Goal: Transaction & Acquisition: Book appointment/travel/reservation

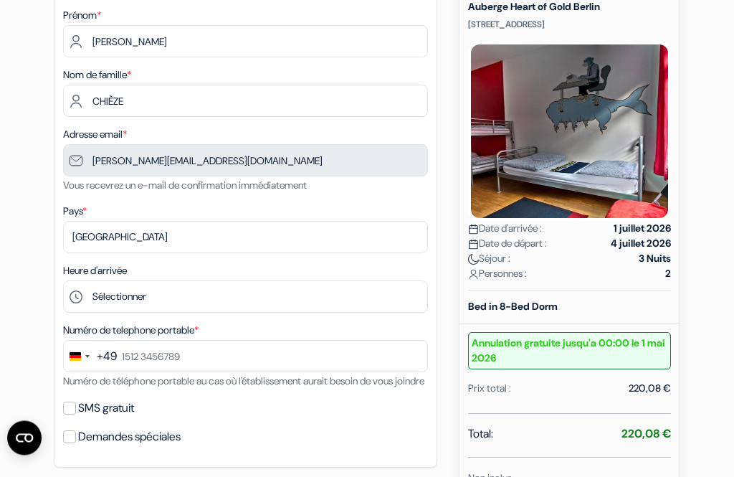
scroll to position [214, 0]
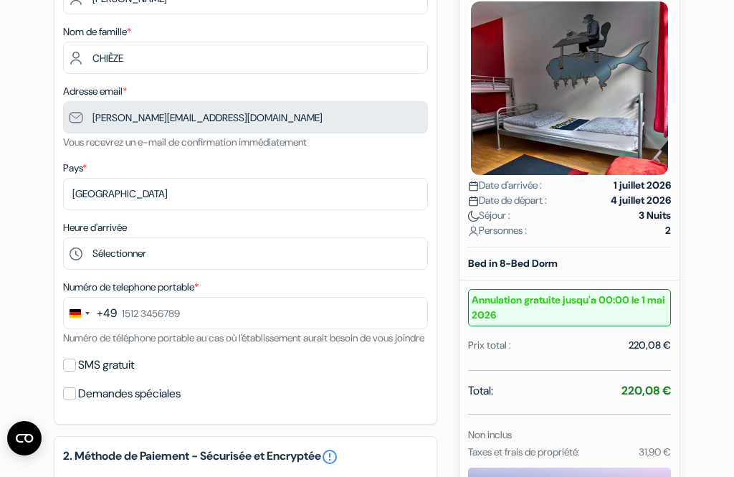
click at [104, 312] on div "+49" at bounding box center [107, 313] width 20 height 17
click at [75, 309] on div "Change country, selected Germany (+49)" at bounding box center [75, 313] width 11 height 9
click at [88, 309] on div "Change country, selected Germany (+49)" at bounding box center [79, 312] width 30 height 31
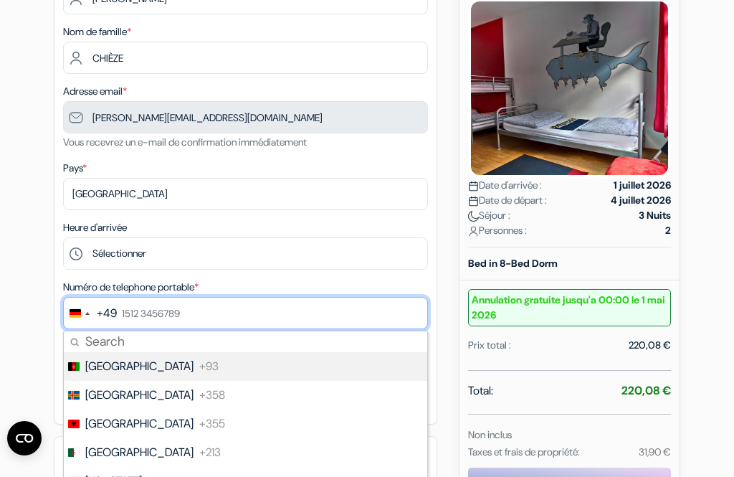
click at [155, 312] on input "text" at bounding box center [245, 313] width 365 height 32
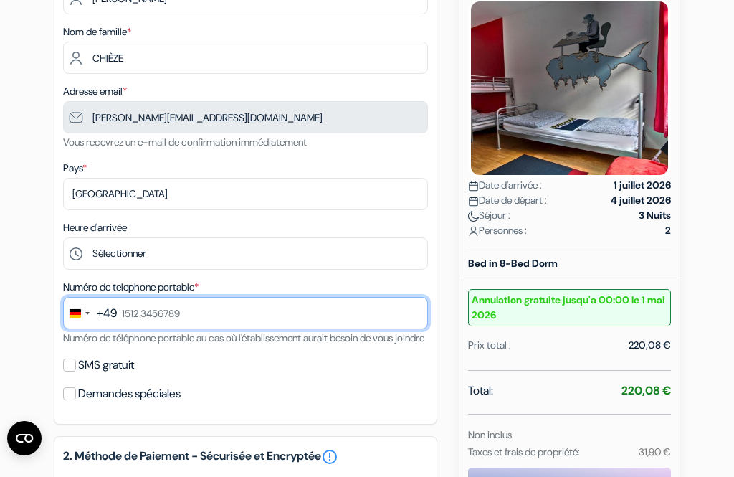
scroll to position [423, 0]
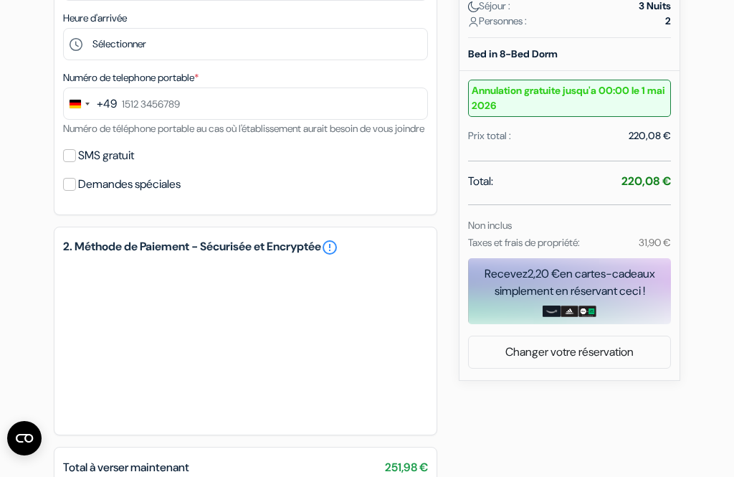
click at [76, 93] on div "Change country, selected Germany (+49)" at bounding box center [79, 103] width 30 height 31
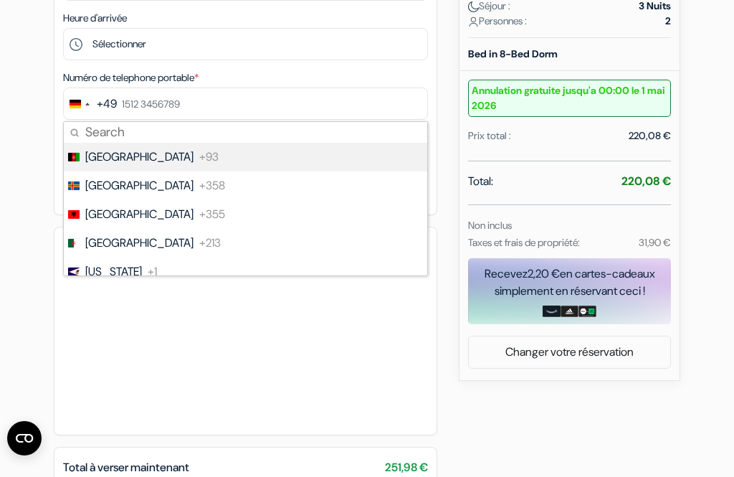
click at [32, 116] on div "add_box Auberge Heart of Gold Berlin Johannisstr. 11, Berlin, Allemagne Détails…" at bounding box center [367, 156] width 688 height 896
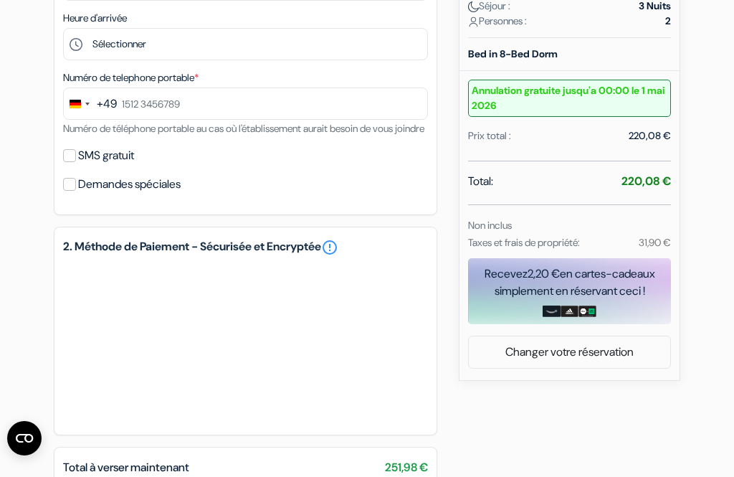
click at [78, 96] on div "Change country, selected Germany (+49)" at bounding box center [79, 103] width 30 height 31
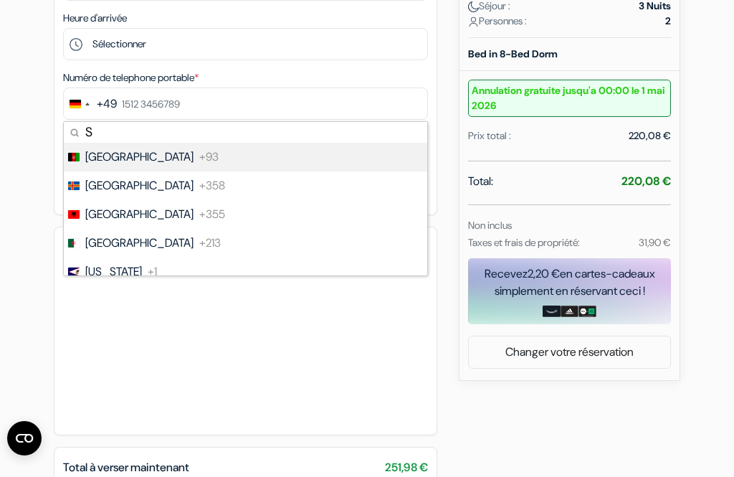
type input "Sp"
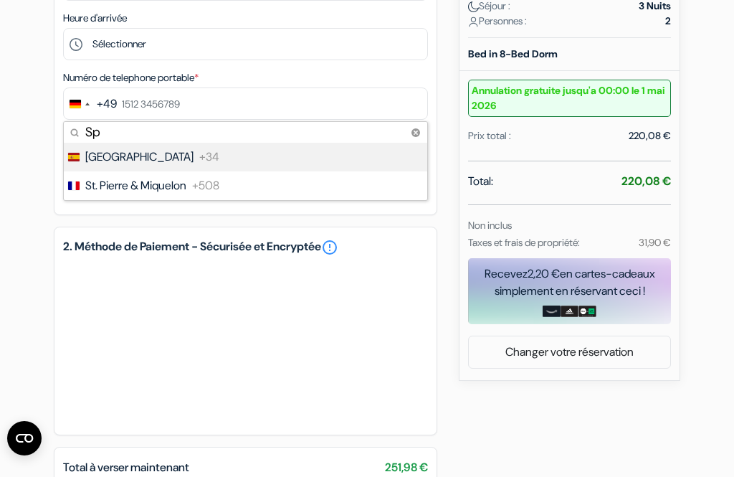
click at [150, 160] on li "Spain +34" at bounding box center [244, 157] width 365 height 29
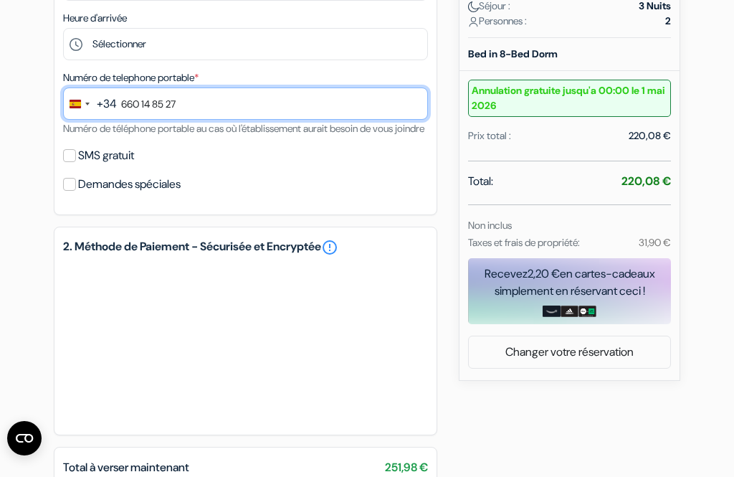
type input "660 14 85 27"
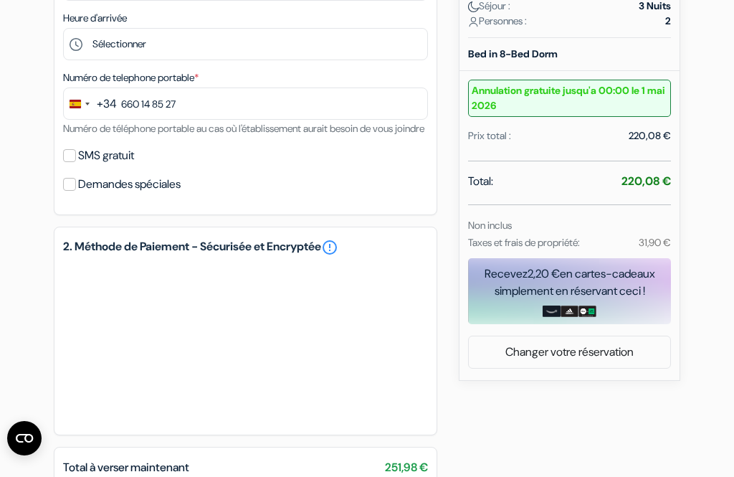
click at [75, 162] on input "SMS gratuit" at bounding box center [69, 155] width 13 height 13
checkbox input "true"
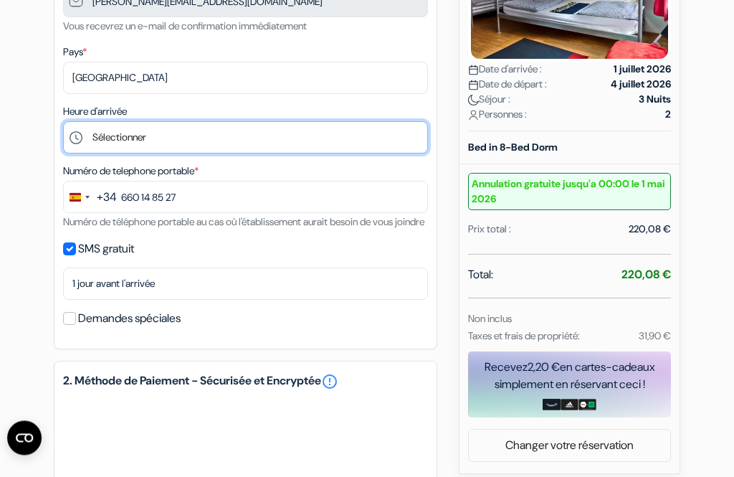
click at [115, 132] on select "Sélectionner 14:00 15:00 16:00 17:00 18:00 19:00 20:00 21:00 22:00 23:00 0:00" at bounding box center [245, 138] width 365 height 32
select select "14"
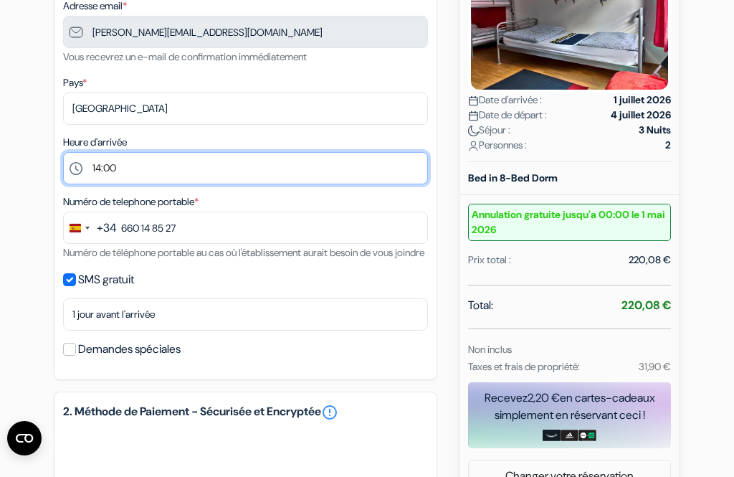
scroll to position [246, 0]
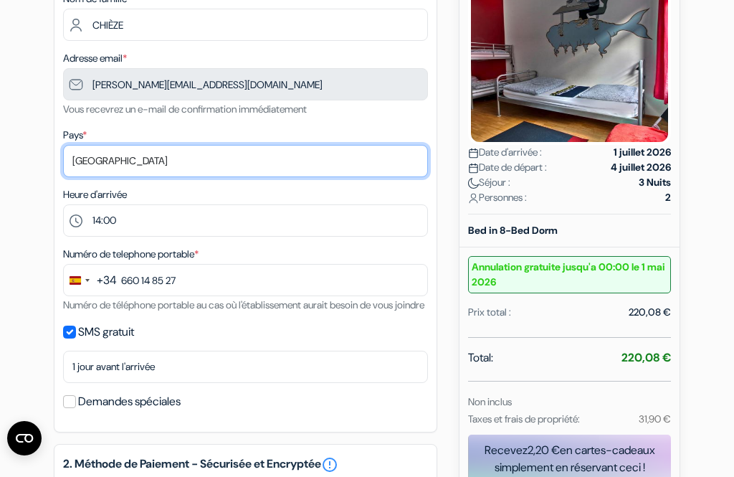
click at [85, 155] on select "Selectionner le pays Abkhazie Afghanistan Afrique du Sud Albanie Algérie Allema…" at bounding box center [245, 161] width 365 height 32
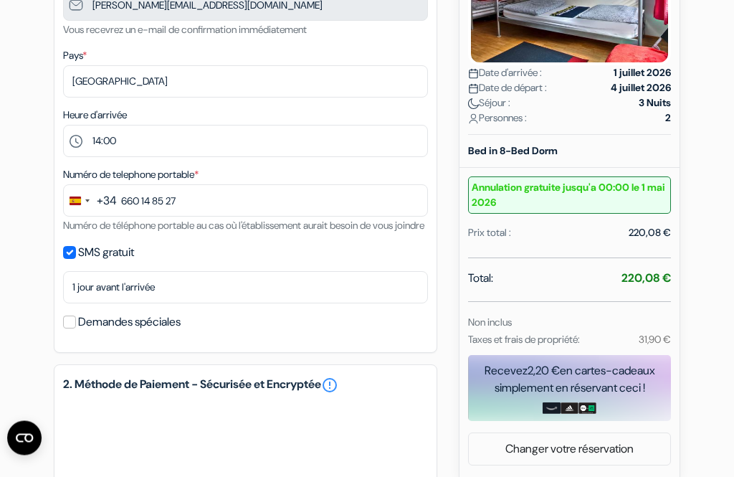
scroll to position [326, 0]
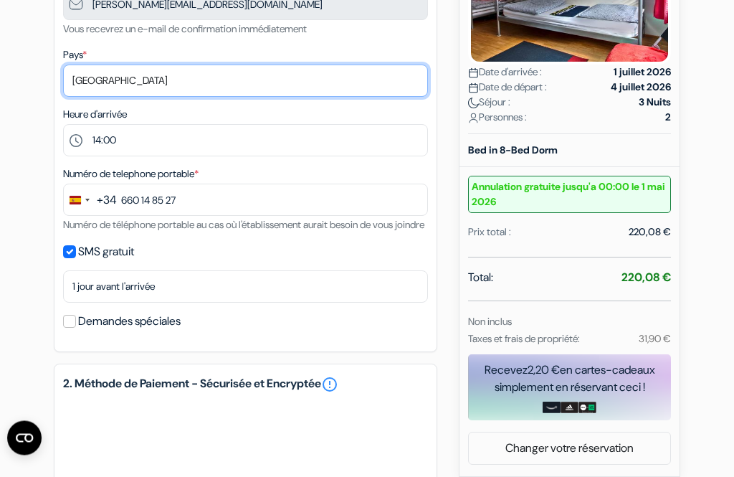
click at [87, 85] on select "Selectionner le pays Abkhazie Afghanistan Afrique du Sud Albanie Algérie Allema…" at bounding box center [245, 81] width 365 height 32
select select "de"
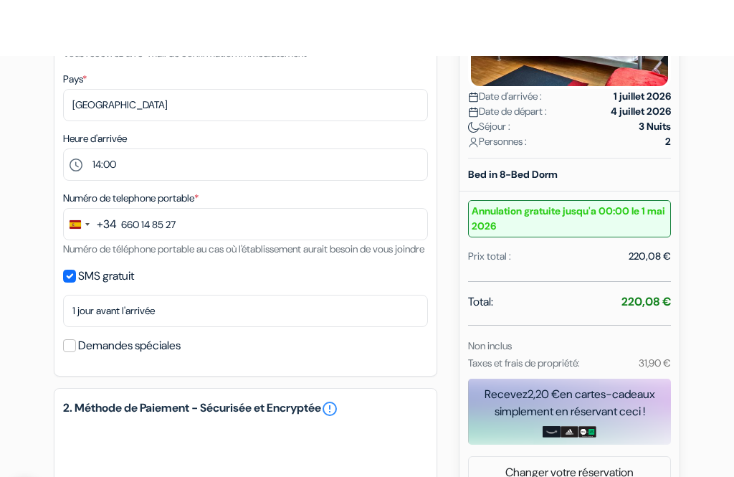
scroll to position [0, 0]
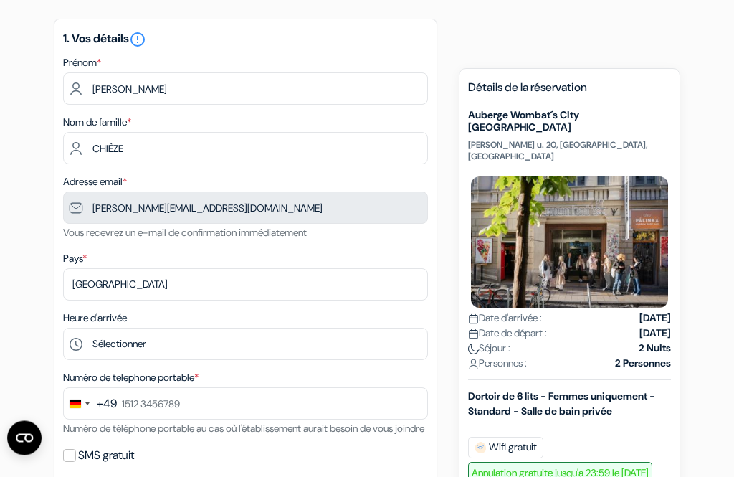
scroll to position [115, 0]
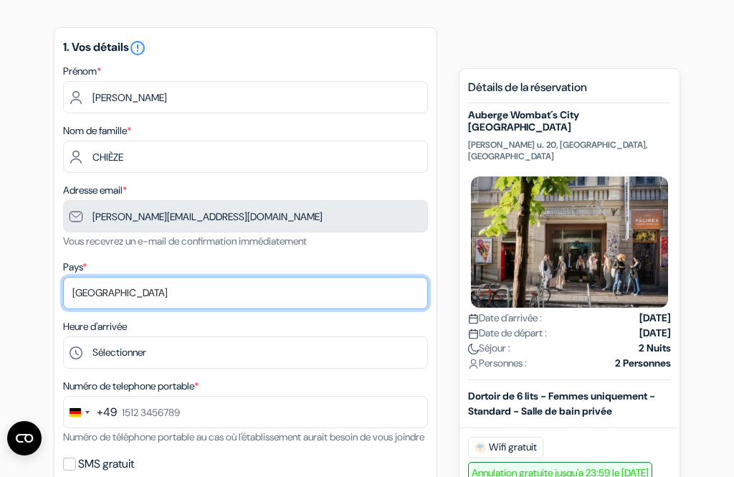
click at [92, 294] on select "Selectionner le pays Abkhazie Afghanistan Afrique Du sud Albanie Algérie Allema…" at bounding box center [245, 293] width 365 height 32
select select "62"
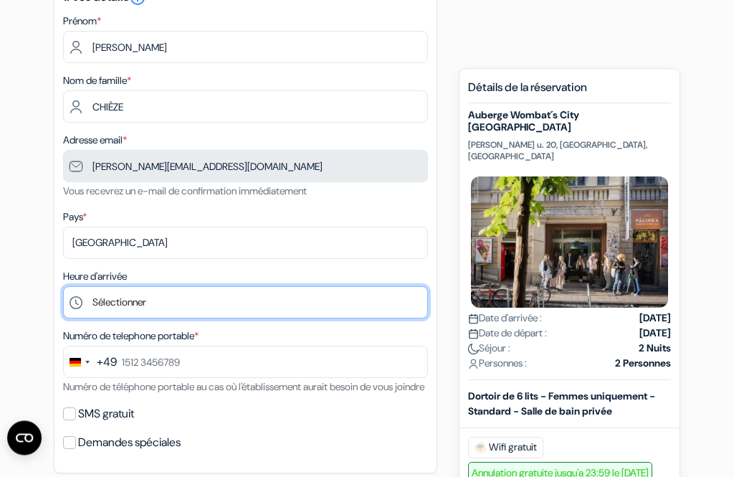
click at [104, 306] on select "Sélectionner 1:00 2:00 3:00 4:00 5:00 6:00 7:00 8:00 9:00 10:00 11:00 12:00 13:…" at bounding box center [245, 303] width 365 height 32
click at [105, 297] on select "Sélectionner 1:00 2:00 3:00 4:00 5:00 6:00 7:00 8:00 9:00 10:00 11:00 12:00 13:…" at bounding box center [245, 302] width 365 height 32
select select "10"
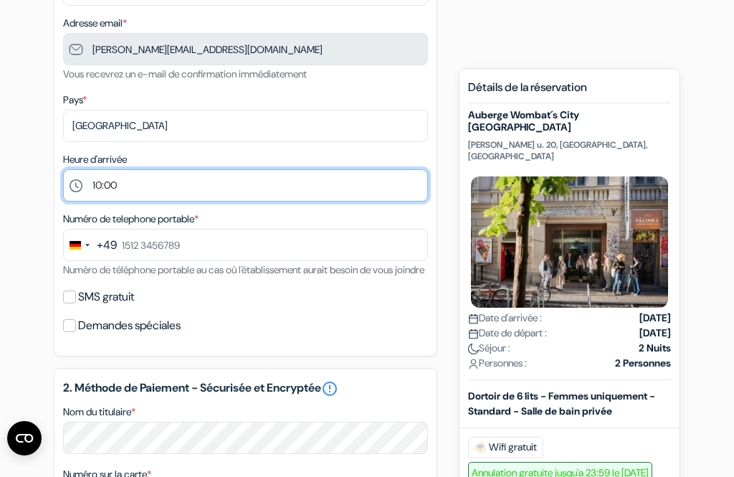
scroll to position [288, 0]
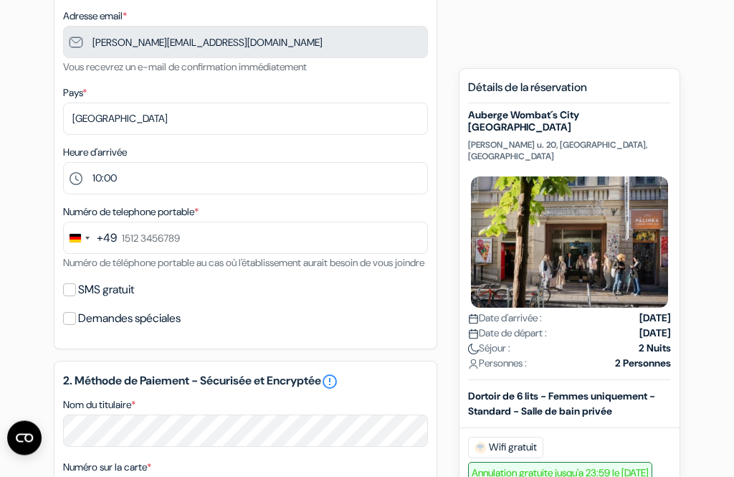
click at [77, 238] on div "Change country, selected Germany (+49)" at bounding box center [75, 238] width 11 height 9
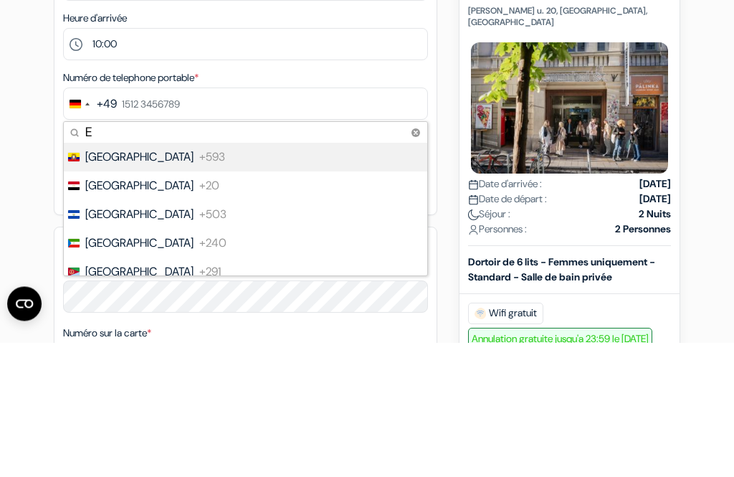
type input "Es"
click at [95, 283] on span "Spain" at bounding box center [139, 291] width 108 height 17
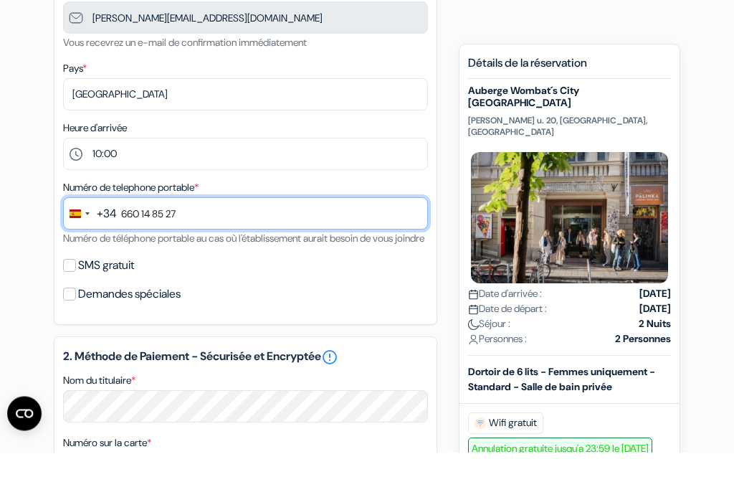
type input "660 14 85 27"
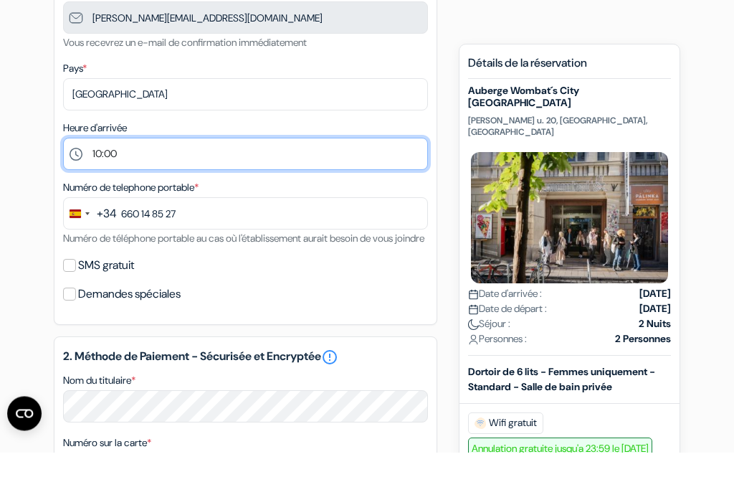
click at [95, 163] on select "Sélectionner 1:00 2:00 3:00 4:00 5:00 6:00 7:00 8:00 9:00 10:00 11:00 12:00 13:…" at bounding box center [245, 179] width 365 height 32
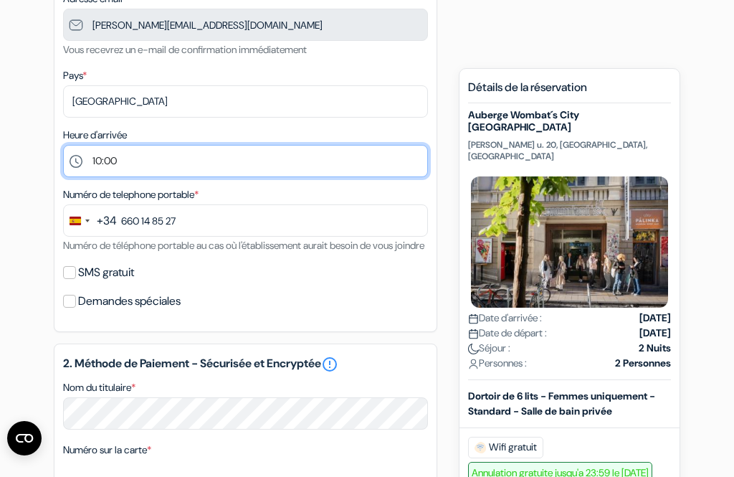
scroll to position [304, 0]
click at [108, 147] on select "Sélectionner 1:00 2:00 3:00 4:00 5:00 6:00 7:00 8:00 9:00 10:00 11:00 12:00 13:…" at bounding box center [245, 163] width 365 height 32
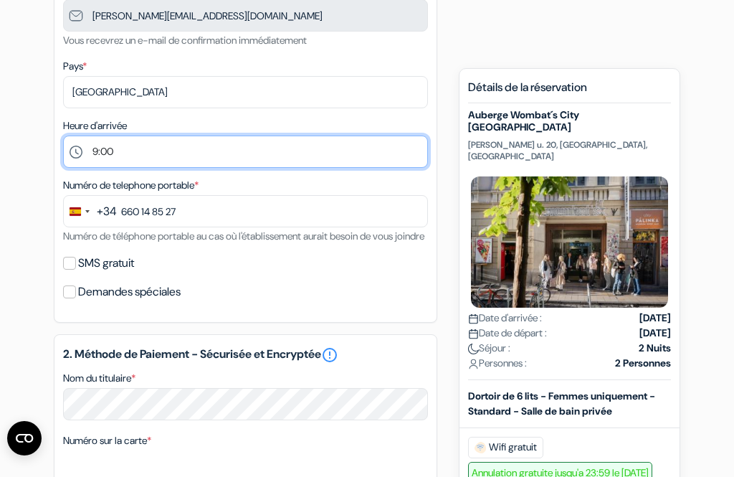
scroll to position [307, 0]
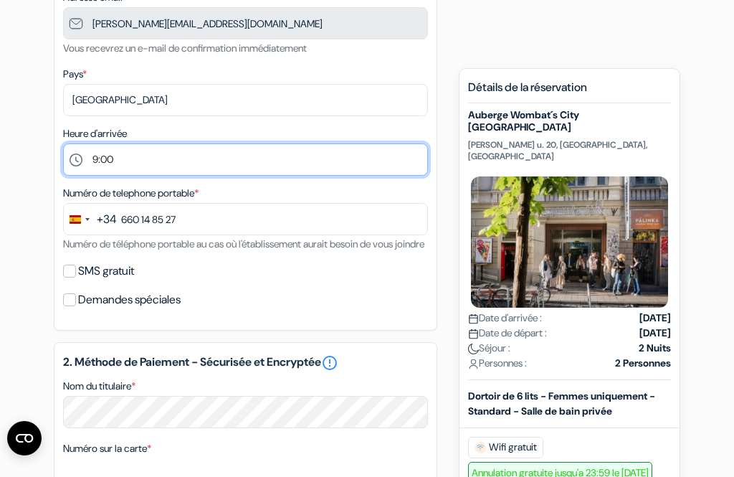
click at [95, 152] on select "Sélectionner 1:00 2:00 3:00 4:00 5:00 6:00 7:00 8:00 9:00 10:00 11:00 12:00 13:…" at bounding box center [245, 159] width 365 height 32
select select "10"
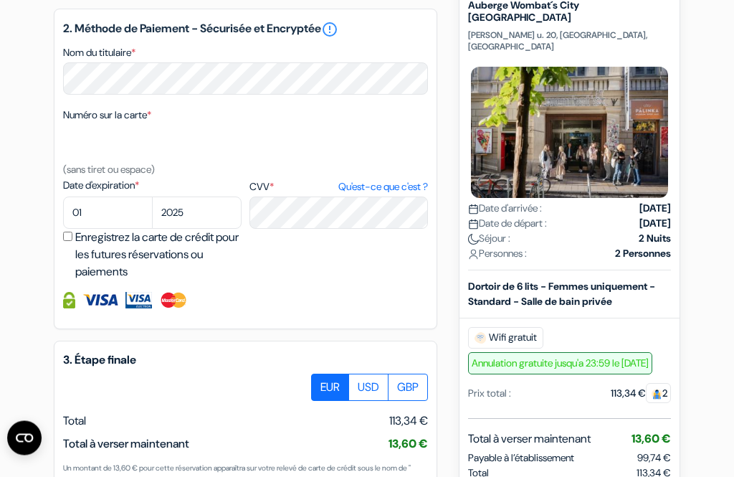
scroll to position [637, 0]
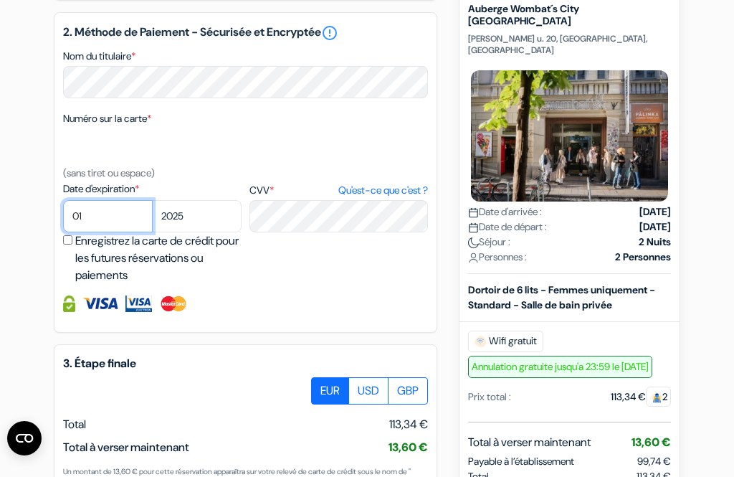
click at [120, 232] on select "01 02 03 04 05 06 07 08 09 10 11 12" at bounding box center [108, 216] width 90 height 32
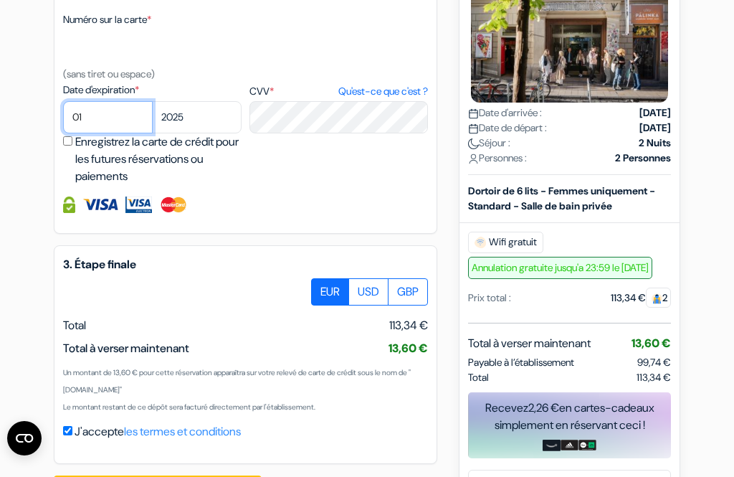
select select "09"
click at [215, 133] on select "2025 2026 2027 2028 2029 2030 2031 2032 2033 2034 2035 2036 2037 2038 2039 2040…" at bounding box center [197, 117] width 90 height 32
select select "2026"
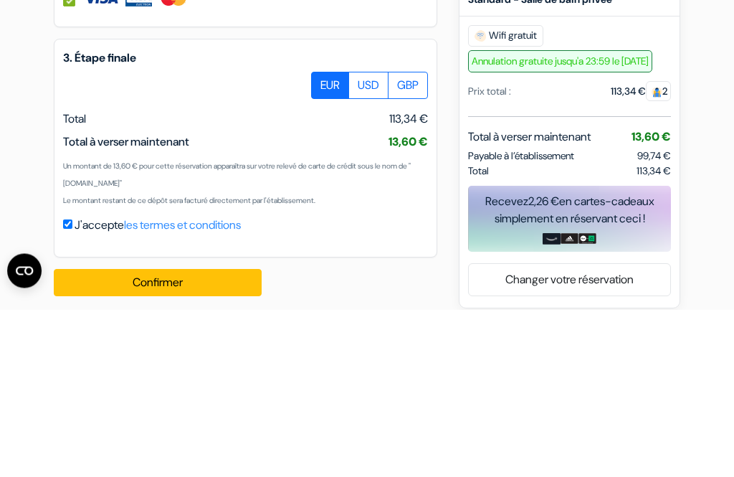
scroll to position [805, 0]
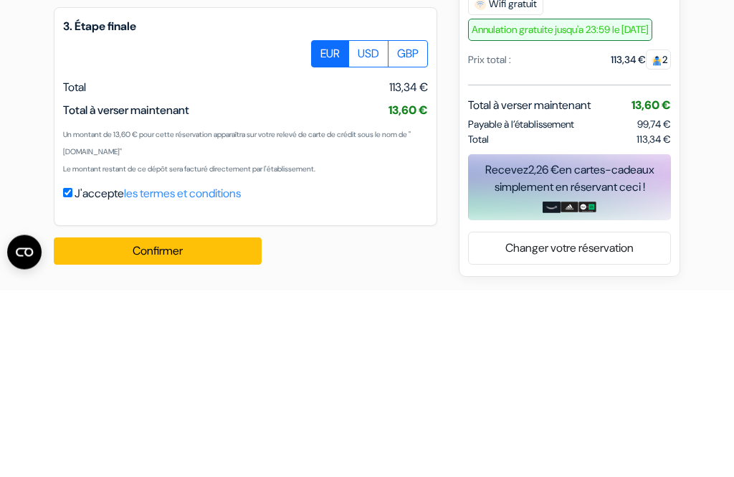
click at [191, 423] on button "Confirmer Loading..." at bounding box center [158, 436] width 208 height 27
